Goal: Find specific page/section: Find specific page/section

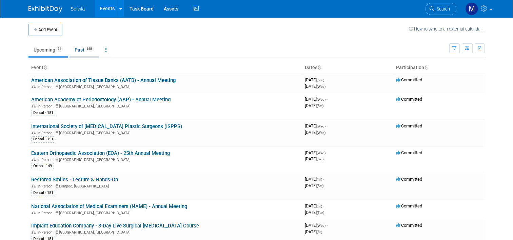
click at [76, 46] on link "Past 618" at bounding box center [85, 49] width 30 height 13
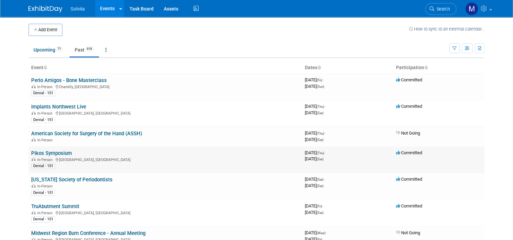
click at [54, 150] on link "Pikos Symposium" at bounding box center [51, 153] width 41 height 6
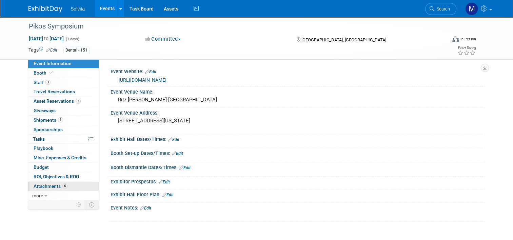
click at [46, 187] on span "Attachments 6" at bounding box center [51, 185] width 34 height 5
